Goal: Task Accomplishment & Management: Use online tool/utility

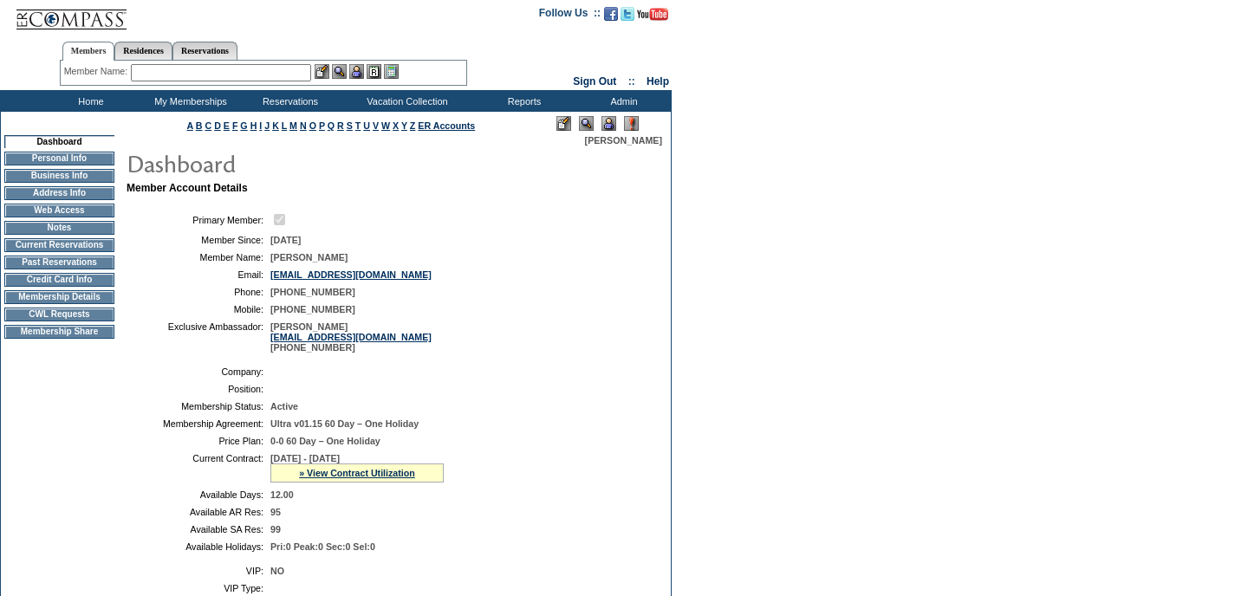
scroll to position [7, 0]
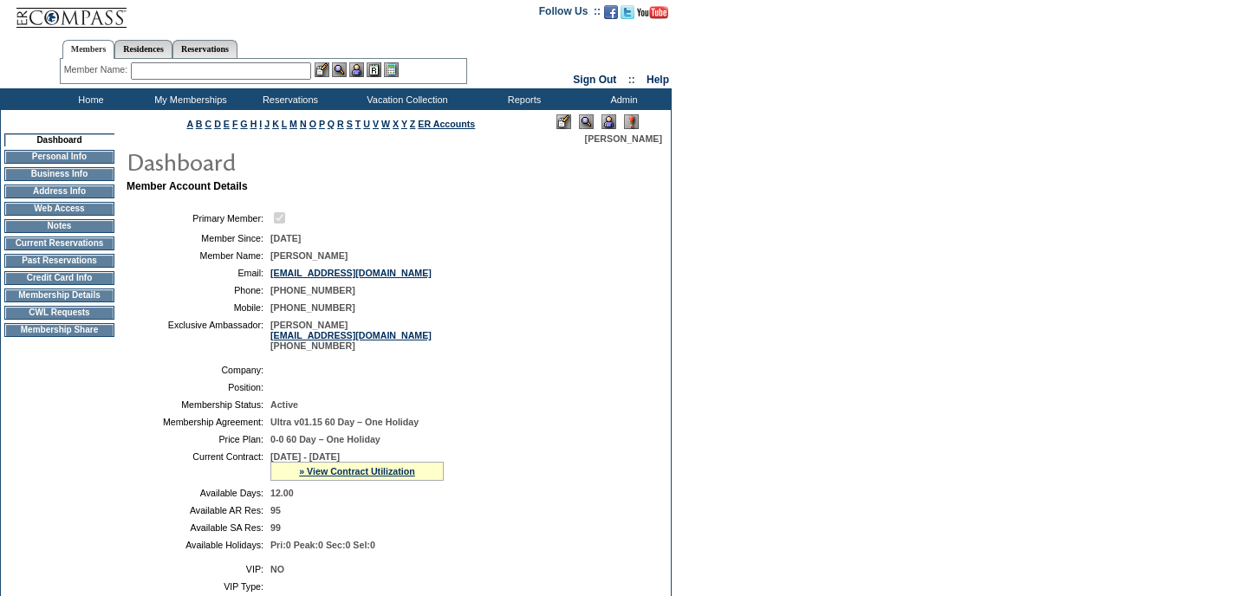
click at [54, 319] on td "CWL Requests" at bounding box center [59, 313] width 110 height 14
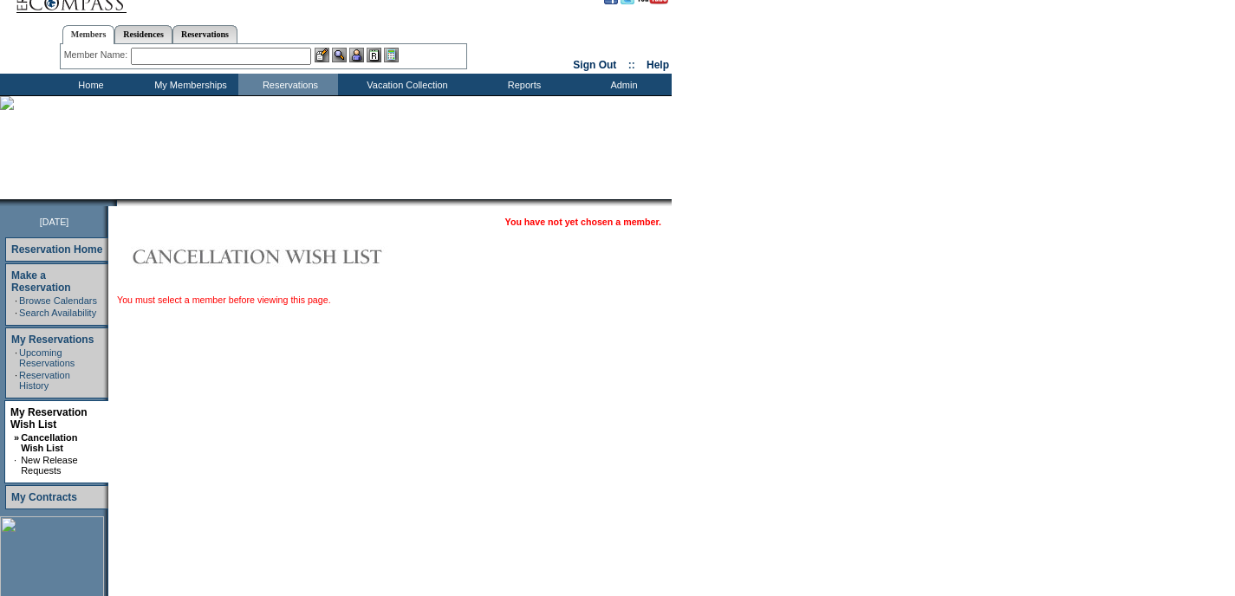
scroll to position [42, 0]
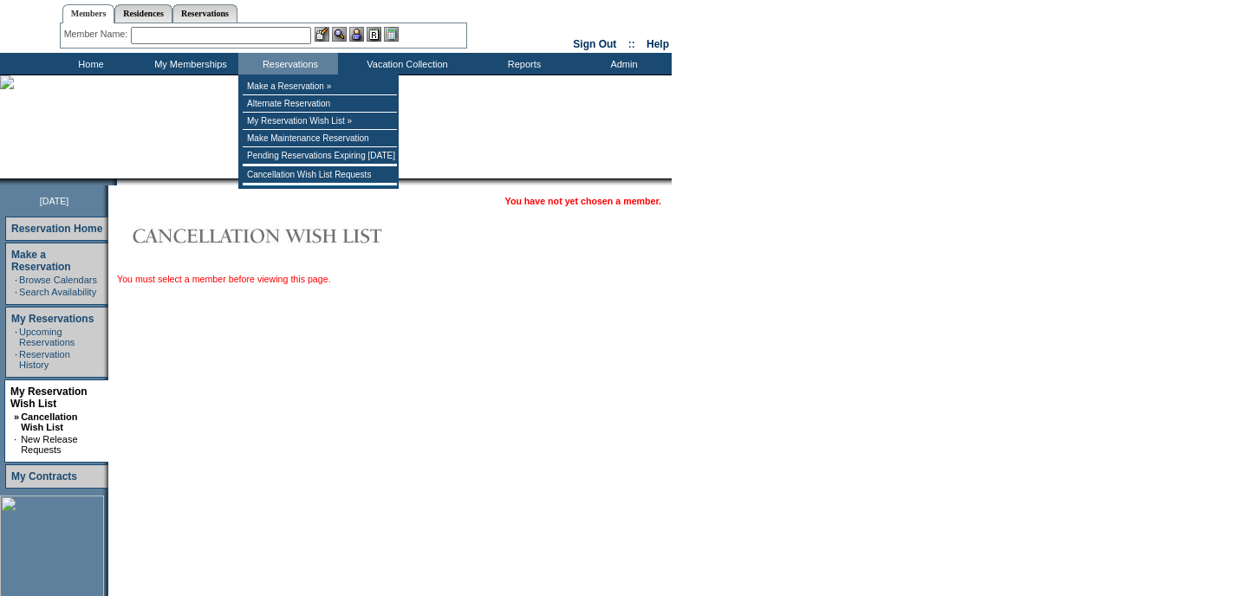
click at [252, 32] on input "text" at bounding box center [221, 35] width 180 height 17
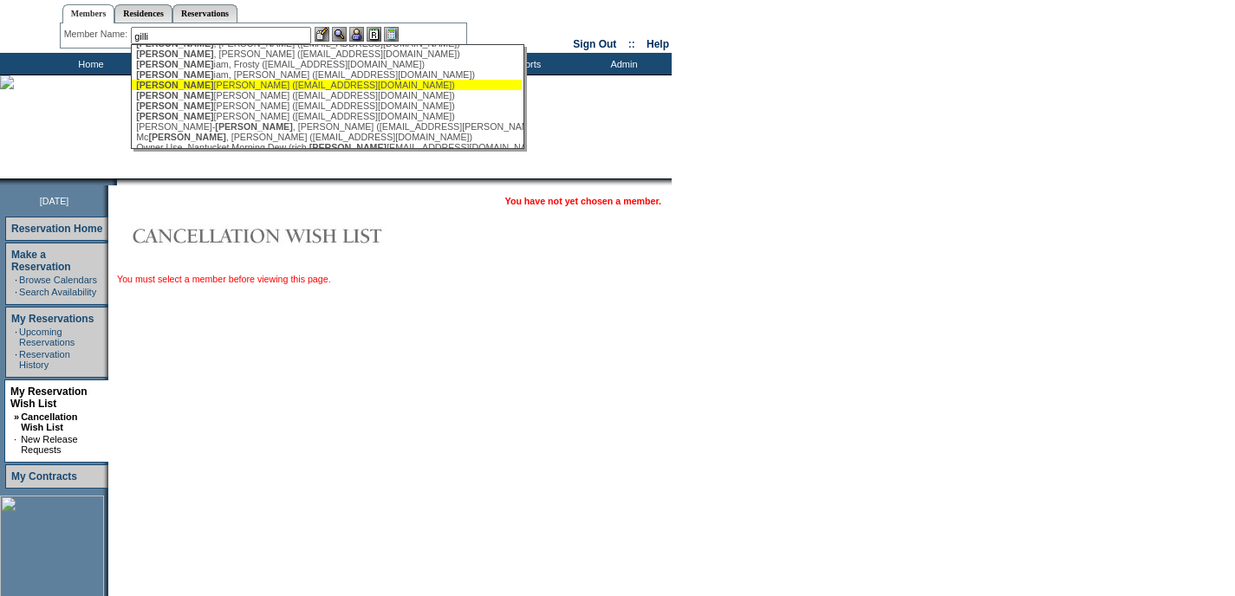
scroll to position [10, 0]
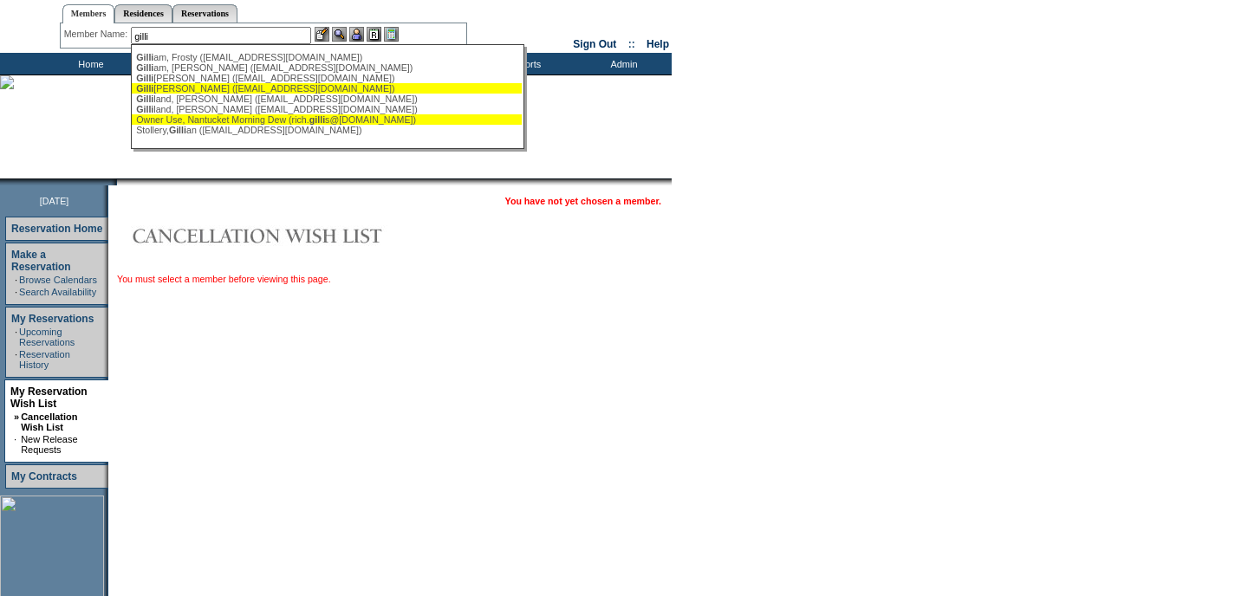
click at [215, 88] on div "[PERSON_NAME] ([EMAIL_ADDRESS][DOMAIN_NAME])" at bounding box center [326, 88] width 381 height 10
type input "[PERSON_NAME] ([EMAIL_ADDRESS][DOMAIN_NAME])"
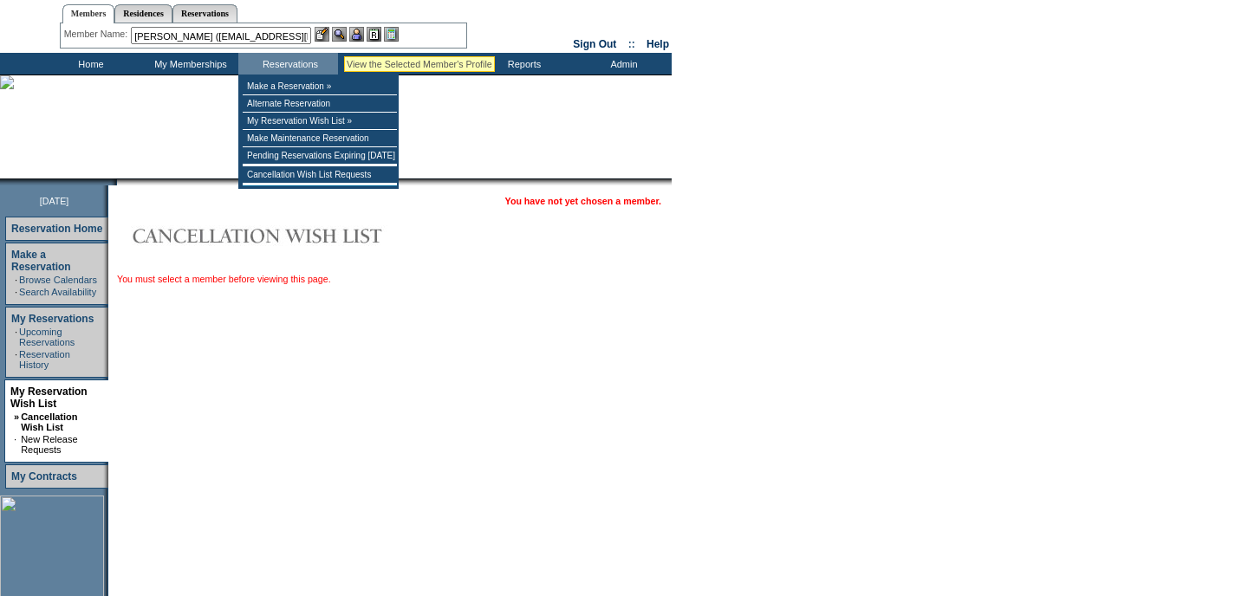
click at [344, 36] on img at bounding box center [339, 34] width 15 height 15
